Goal: Find specific page/section: Find specific page/section

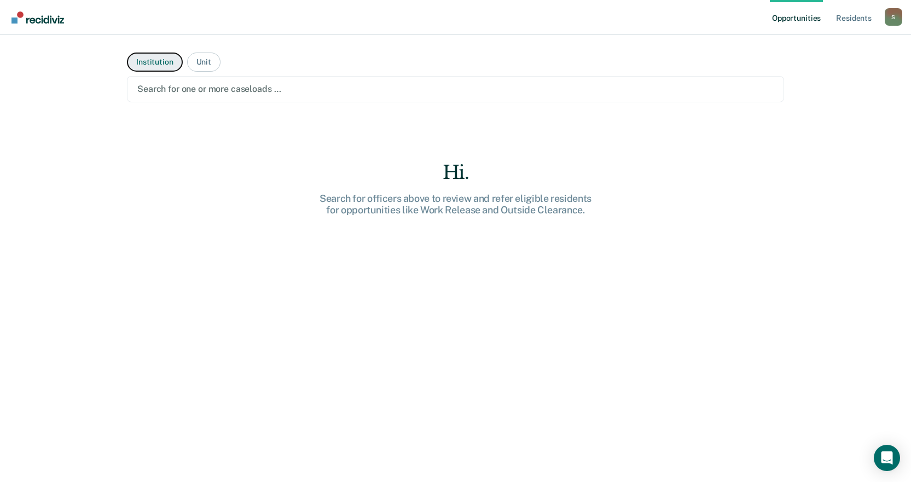
click at [138, 62] on button "Institution" at bounding box center [154, 62] width 55 height 19
click at [181, 84] on div at bounding box center [455, 89] width 636 height 13
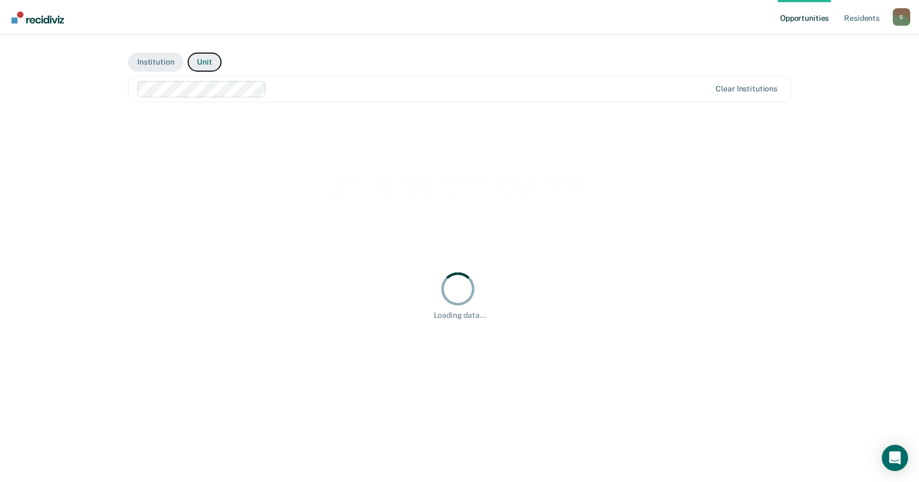
click at [201, 64] on button "Unit" at bounding box center [204, 62] width 33 height 19
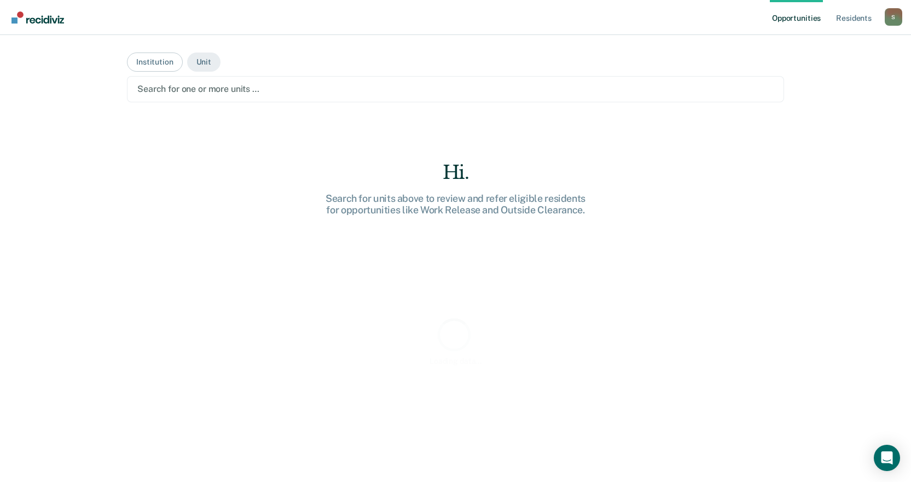
click at [192, 91] on div at bounding box center [455, 89] width 636 height 13
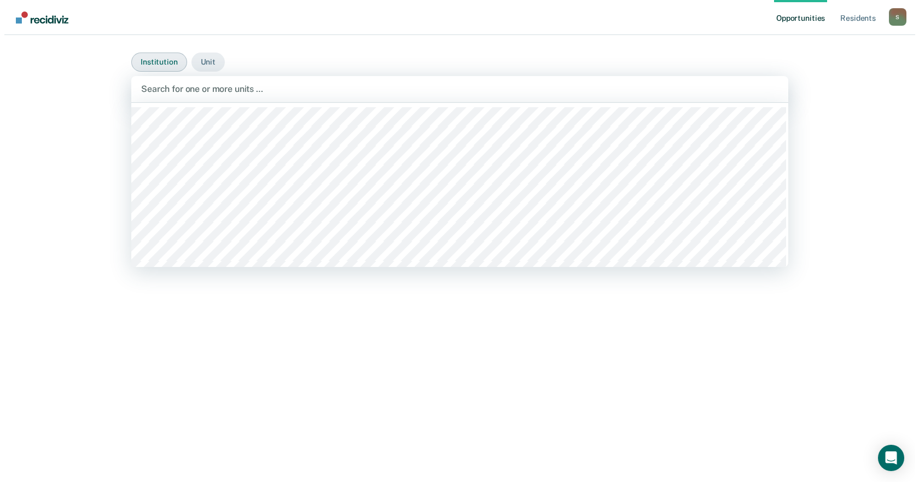
scroll to position [602, 0]
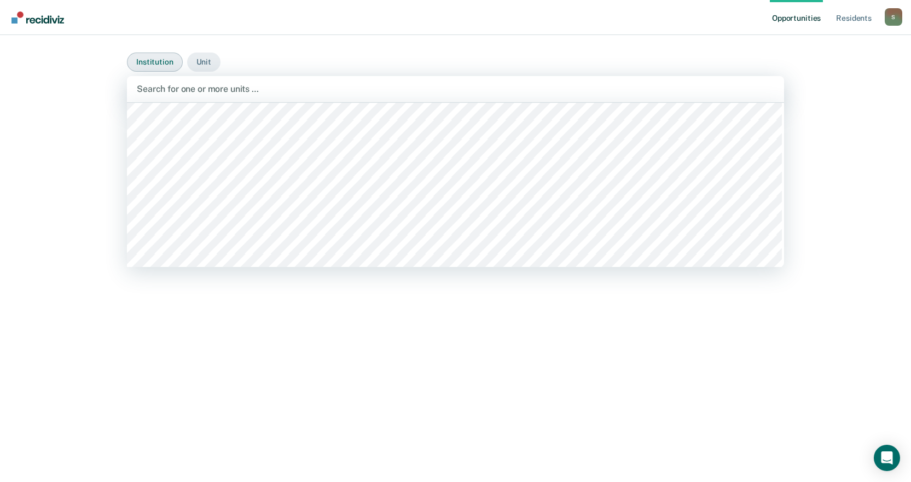
click at [150, 62] on button "Institution" at bounding box center [154, 62] width 55 height 19
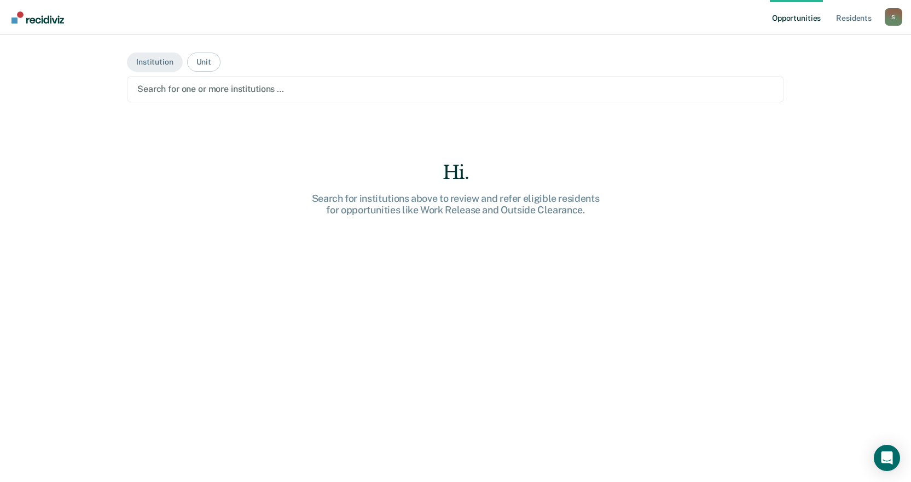
click at [160, 95] on div at bounding box center [455, 89] width 636 height 13
